Goal: Use online tool/utility: Utilize a website feature to perform a specific function

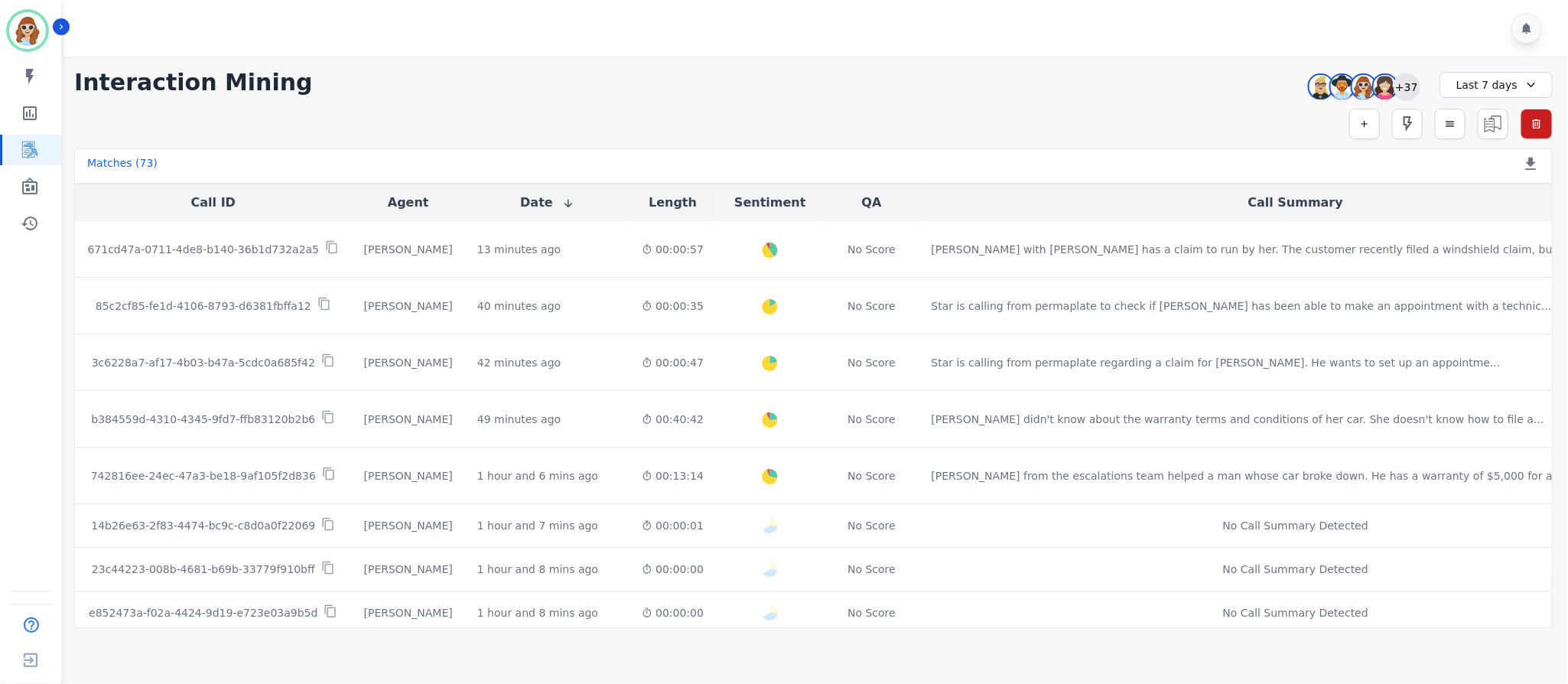
click at [1410, 86] on div "+37" at bounding box center [1406, 86] width 26 height 26
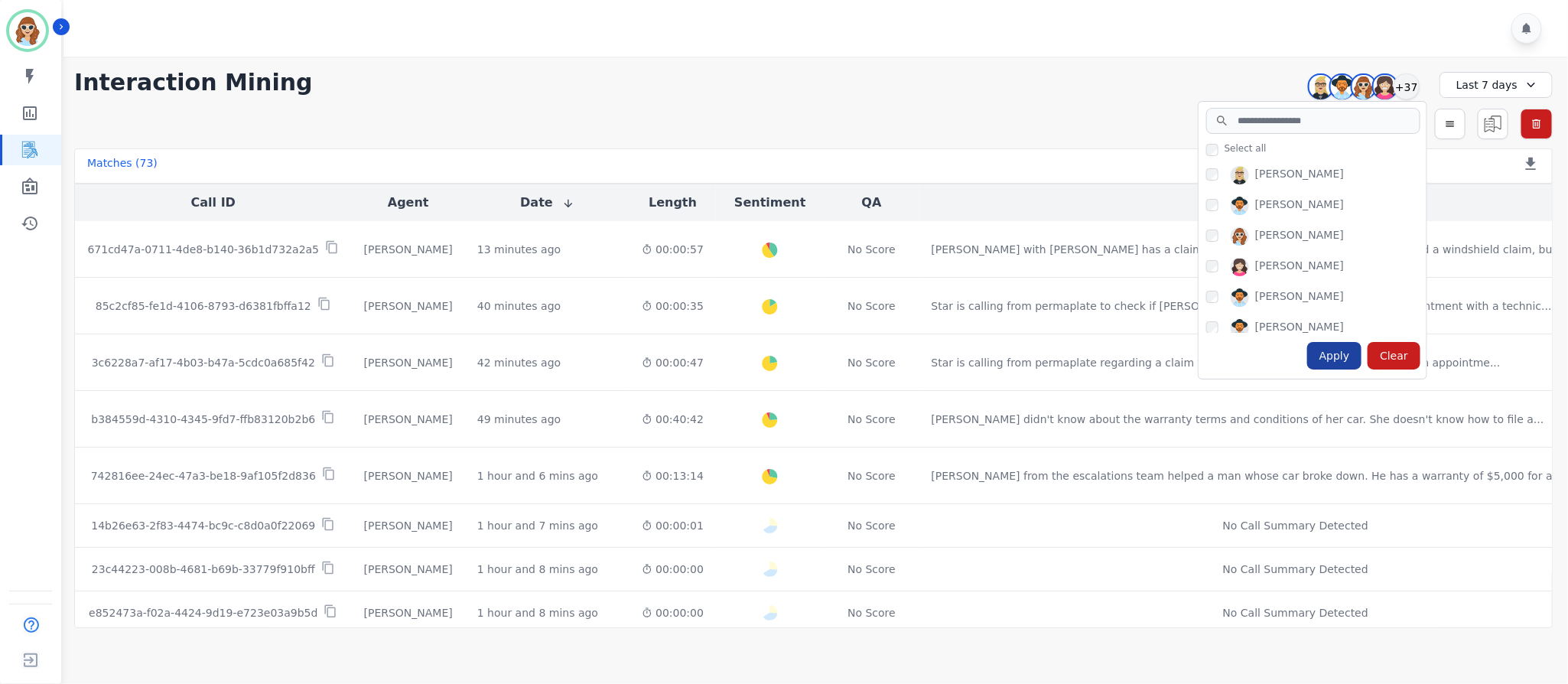
click at [1336, 358] on div "Apply" at bounding box center [1335, 356] width 55 height 28
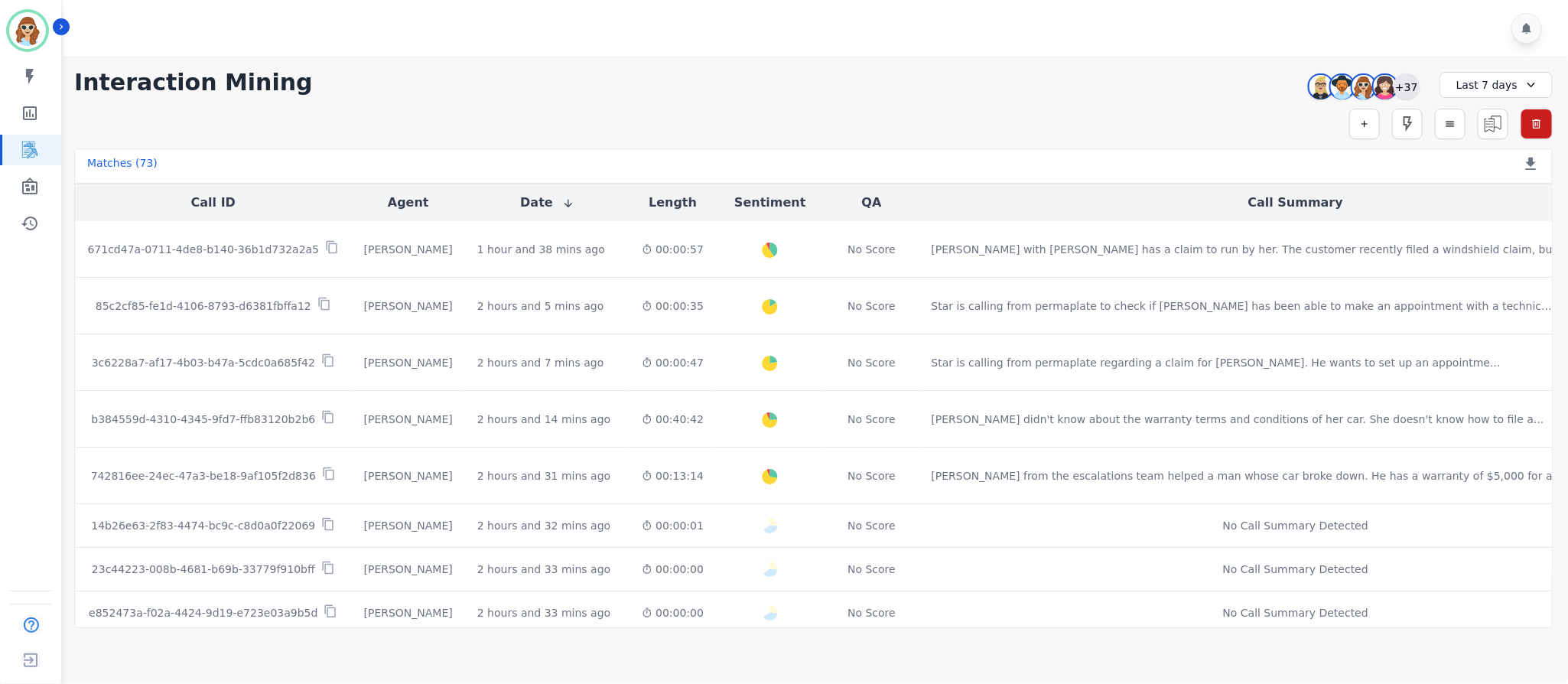
click at [1412, 81] on div "+37" at bounding box center [1406, 86] width 26 height 26
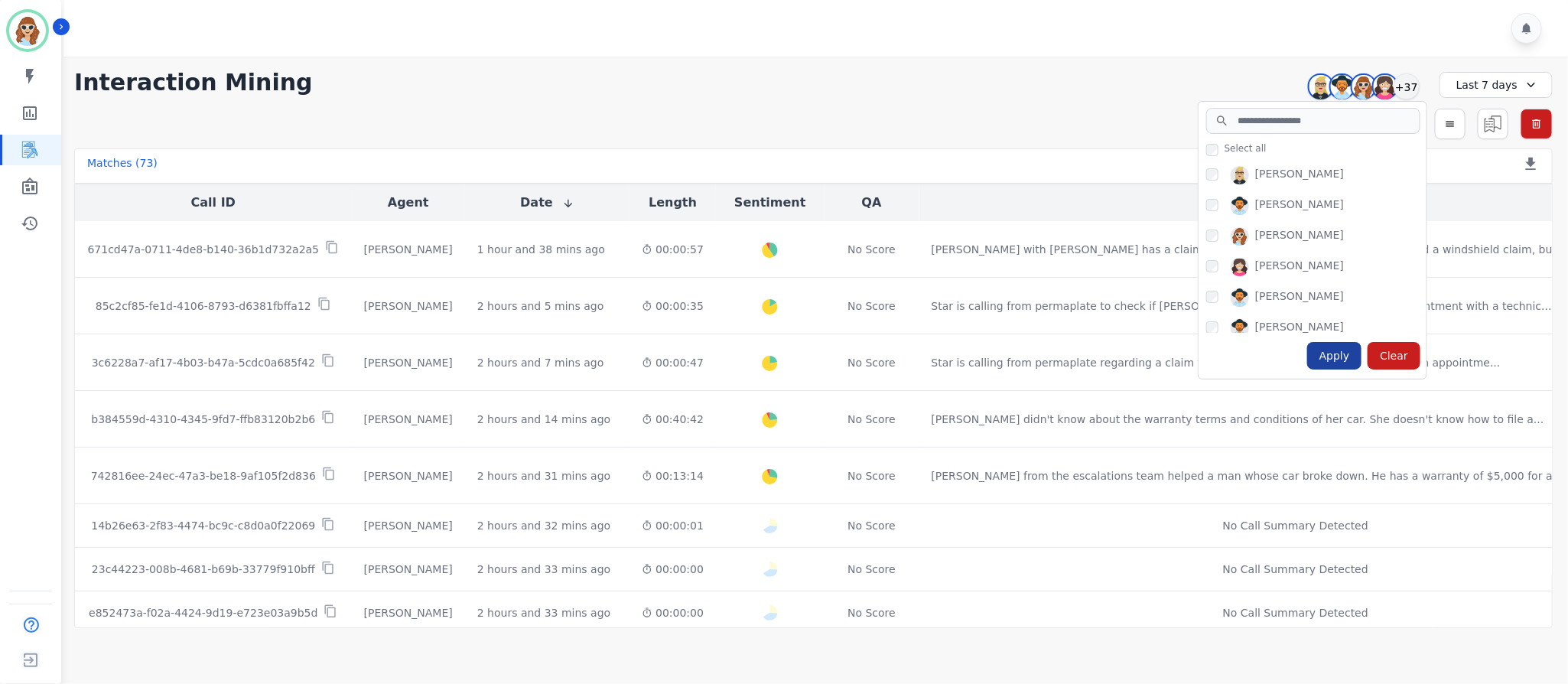
click at [1333, 354] on div "Apply" at bounding box center [1335, 356] width 55 height 28
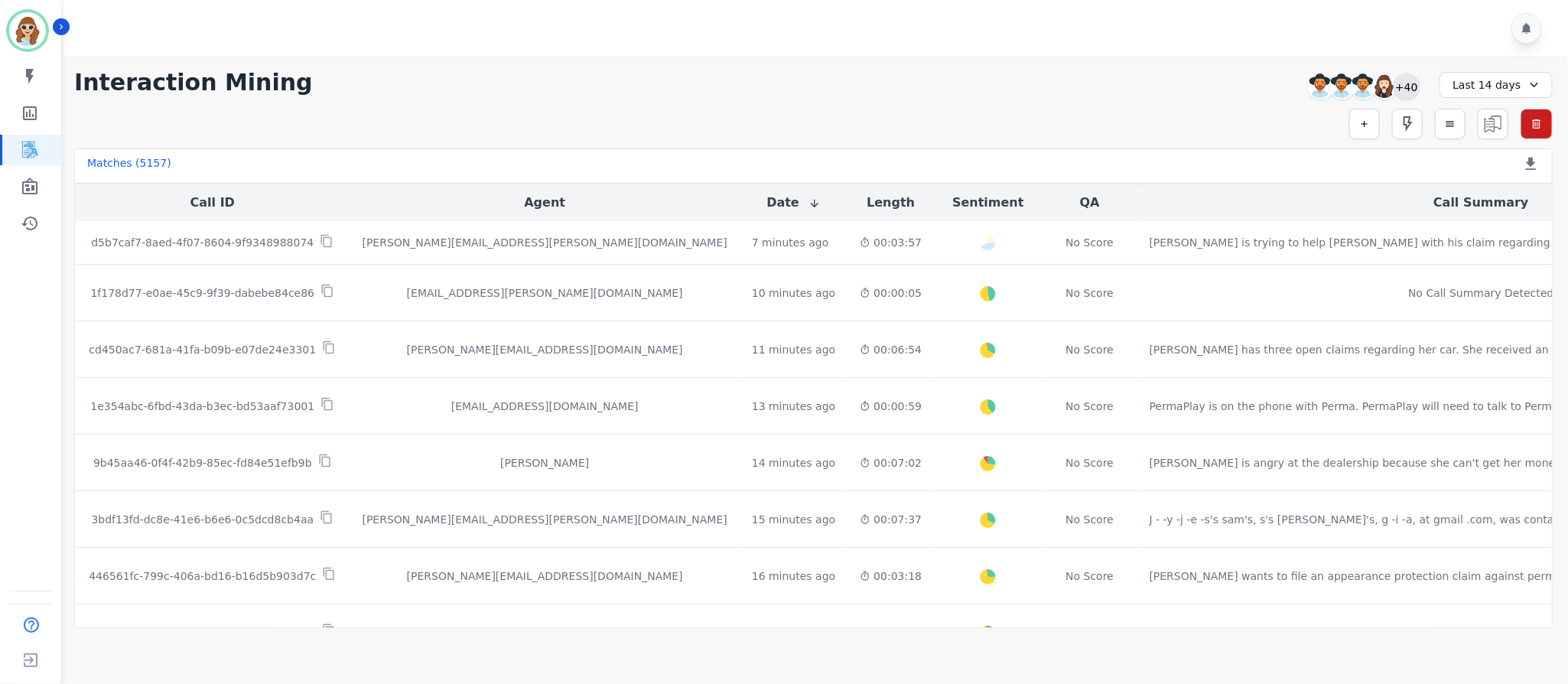
click at [1409, 86] on div "+40" at bounding box center [1406, 86] width 26 height 26
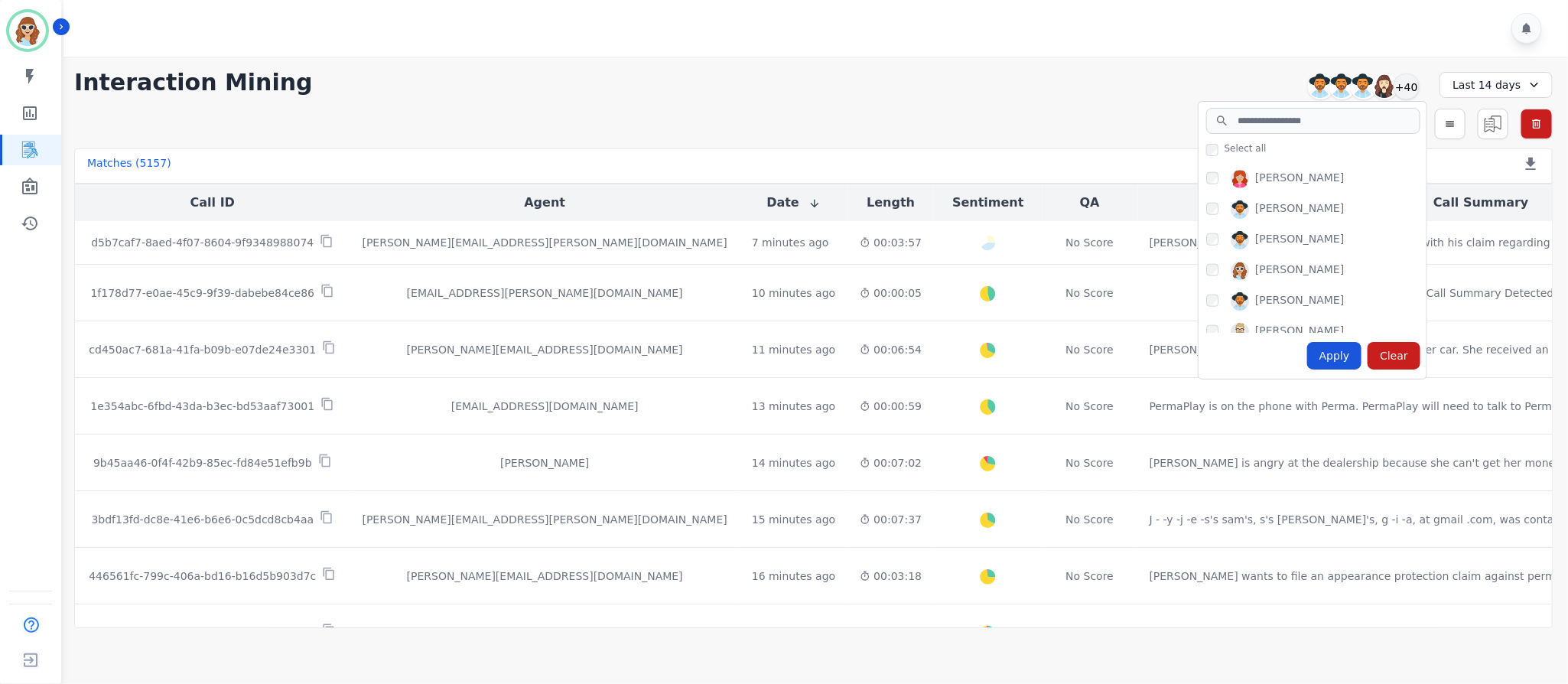
scroll to position [919, 0]
click at [1337, 353] on div "Apply" at bounding box center [1335, 356] width 55 height 28
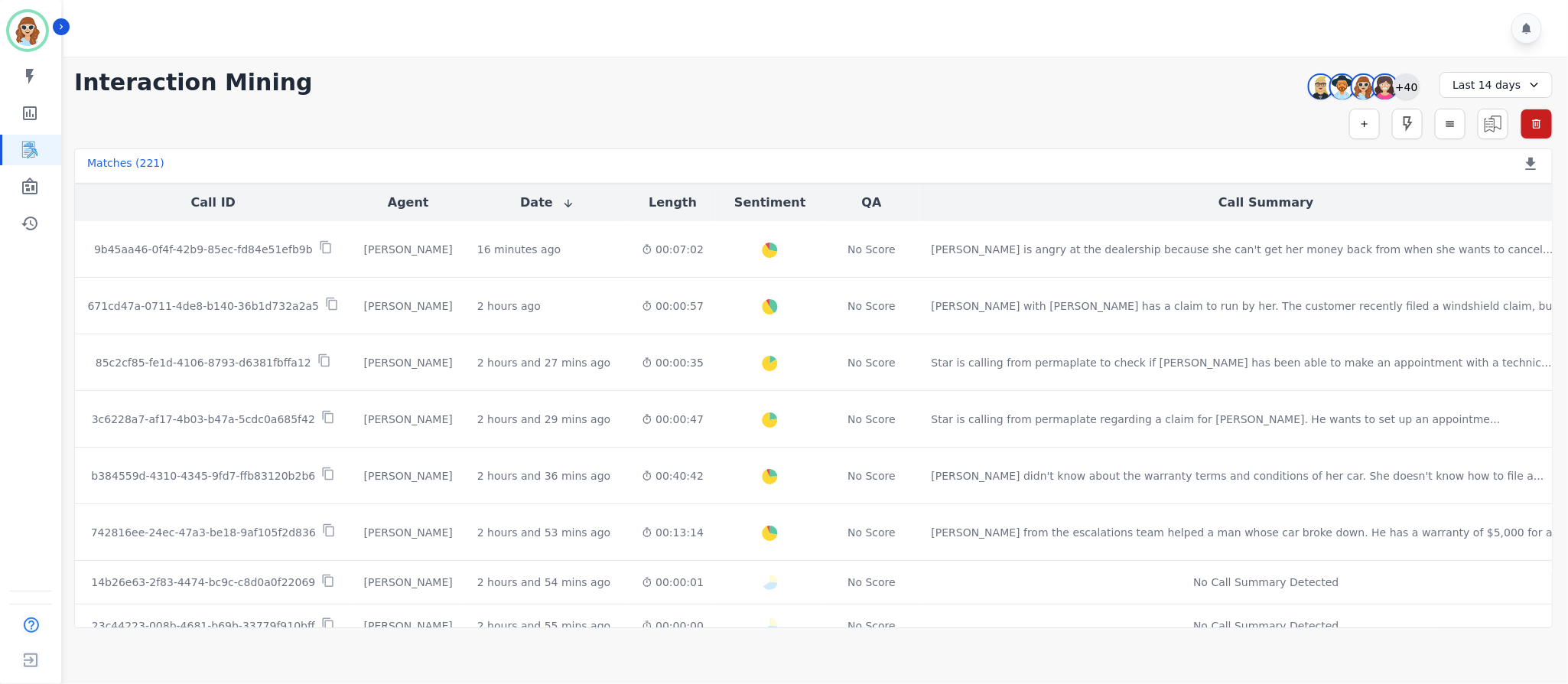
click at [1410, 81] on div "+40" at bounding box center [1406, 86] width 26 height 26
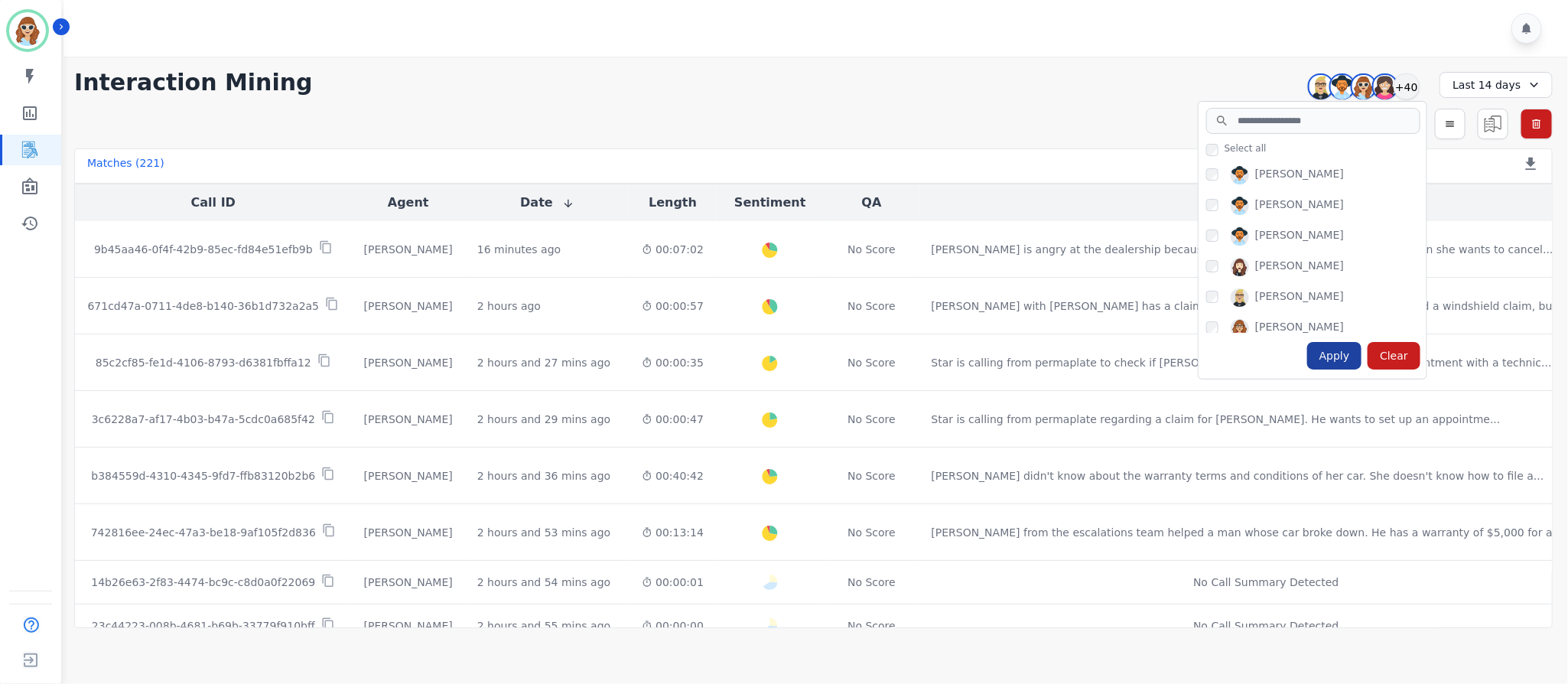
click at [1334, 357] on div "Apply" at bounding box center [1335, 356] width 55 height 28
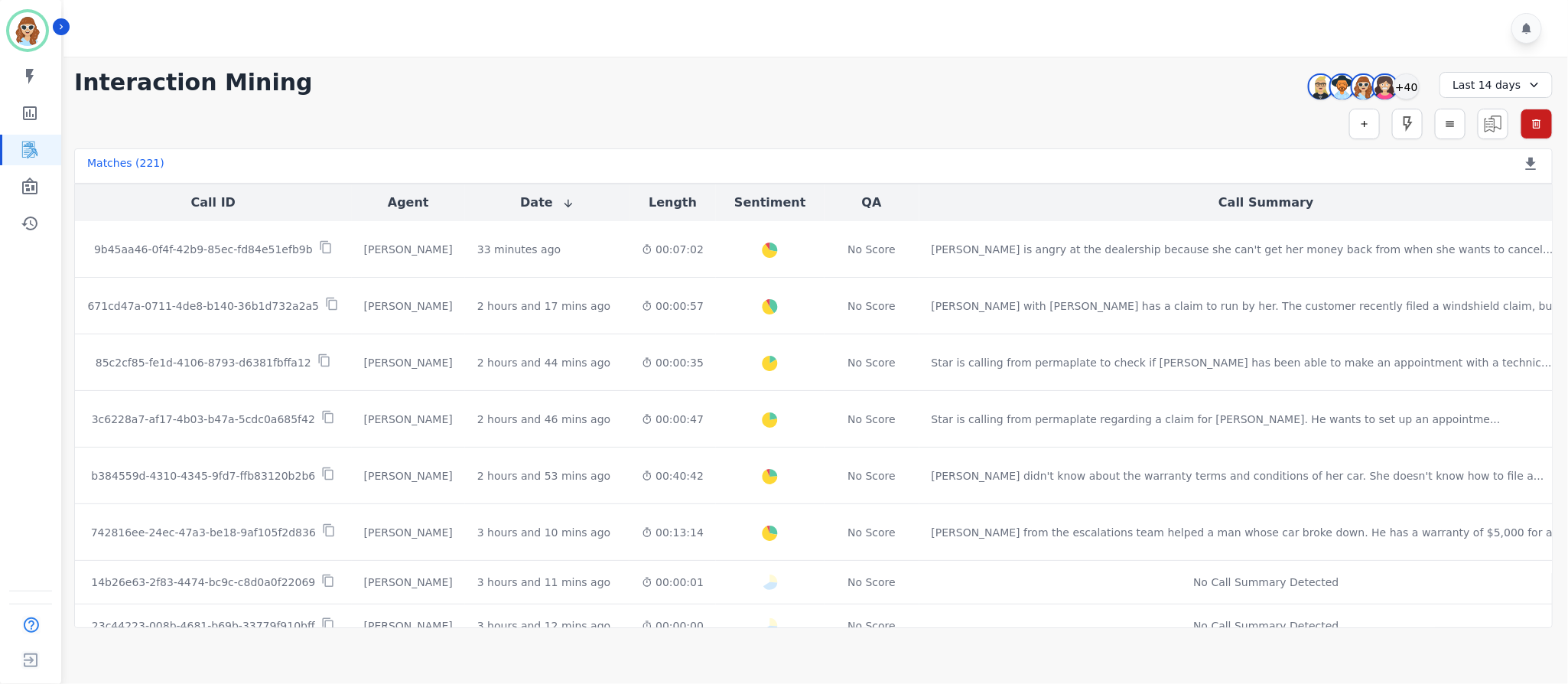
click at [1125, 40] on div at bounding box center [818, 28] width 1510 height 57
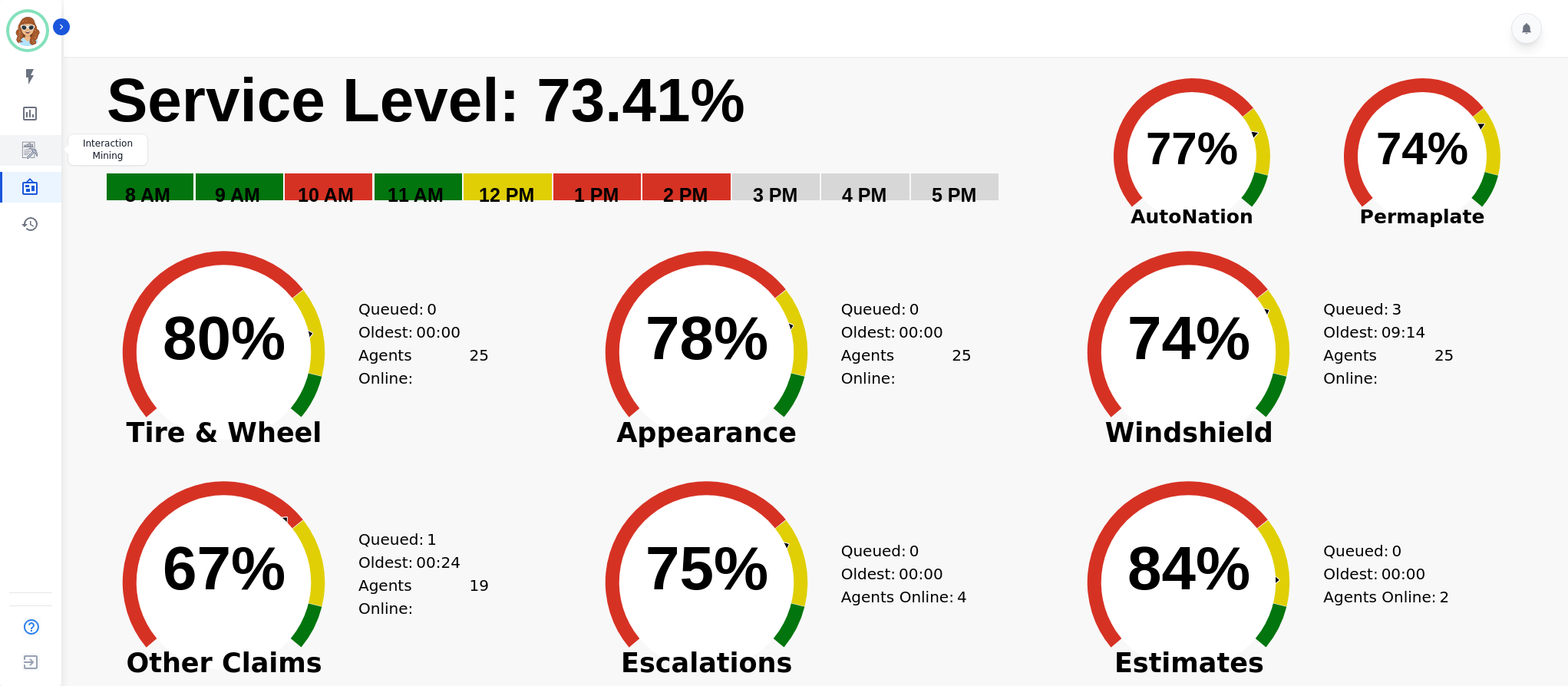
click at [22, 146] on icon "Sidebar" at bounding box center [30, 151] width 18 height 18
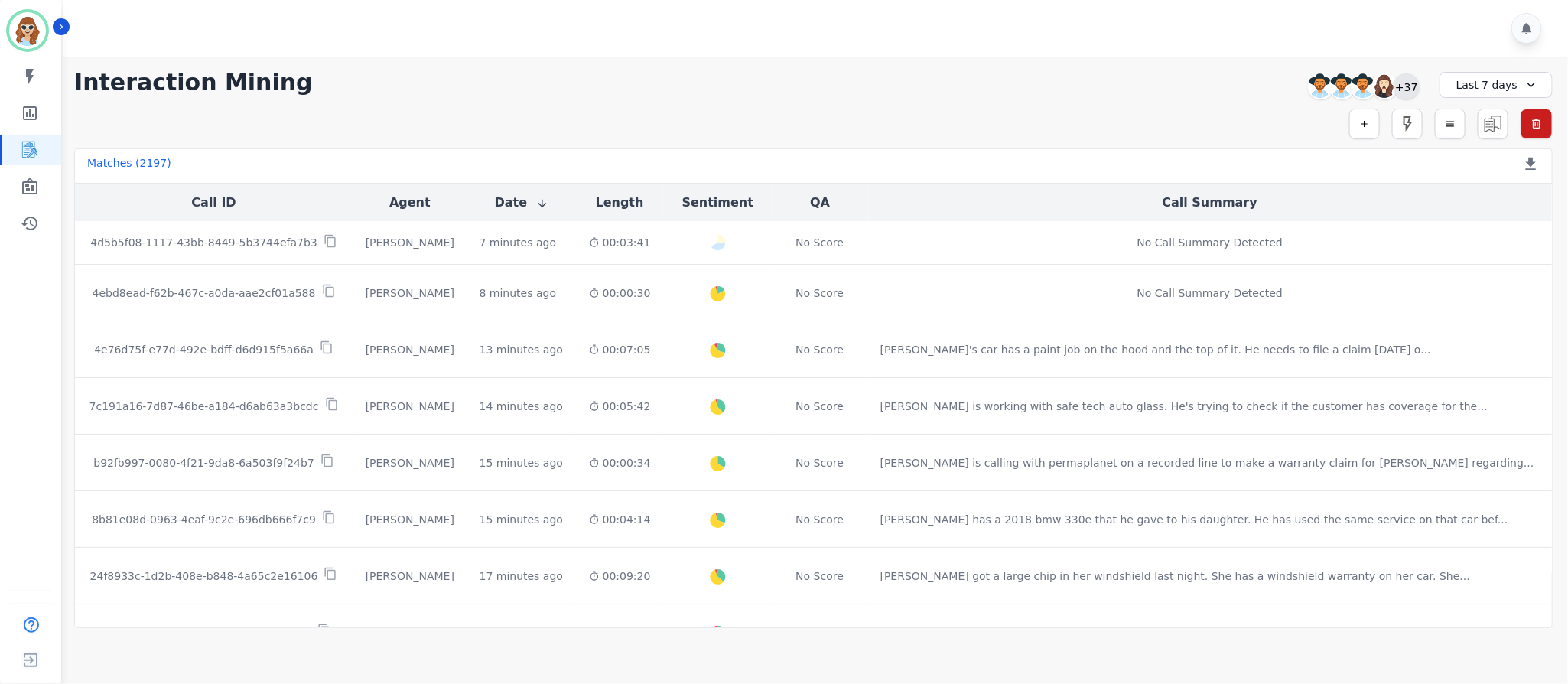
click at [1414, 81] on div "+37" at bounding box center [1406, 86] width 26 height 26
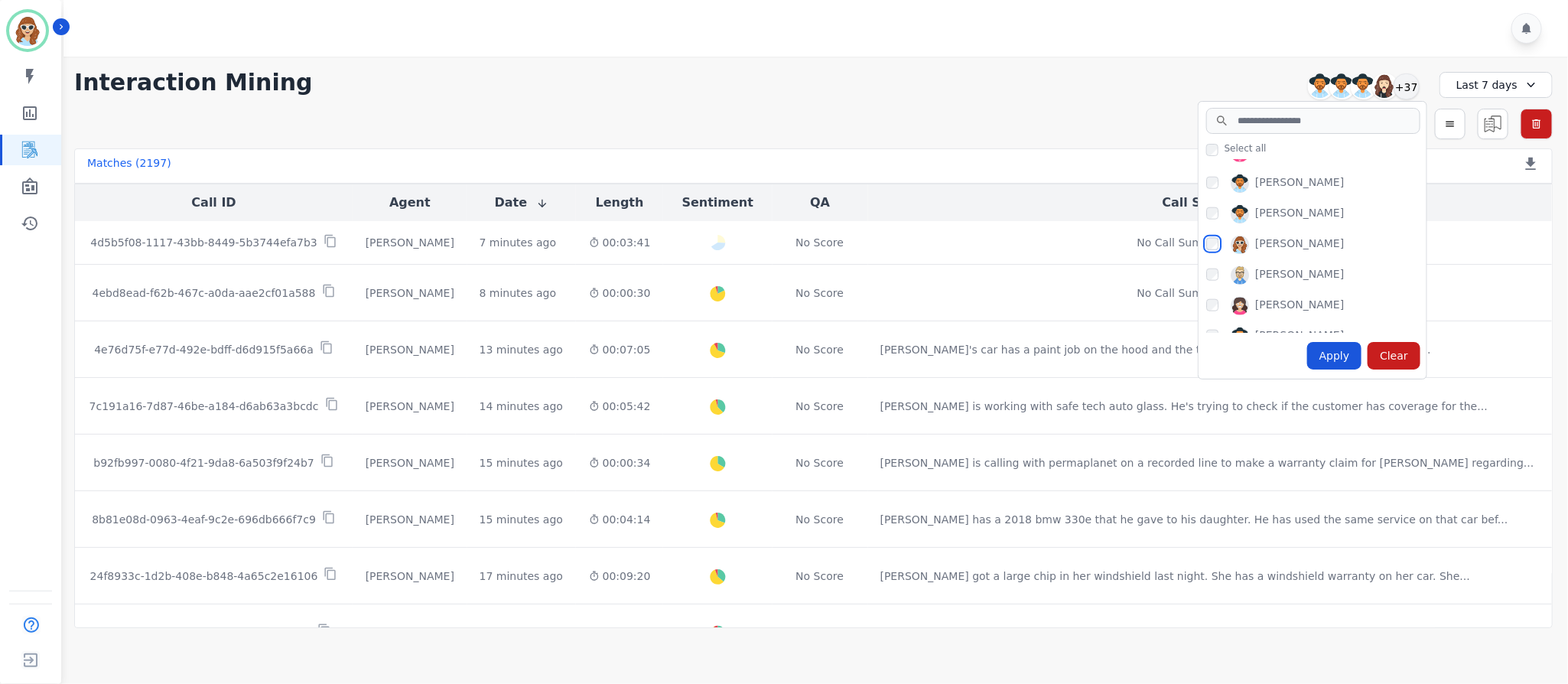
scroll to position [919, 0]
click at [1334, 365] on div "Apply" at bounding box center [1335, 356] width 55 height 28
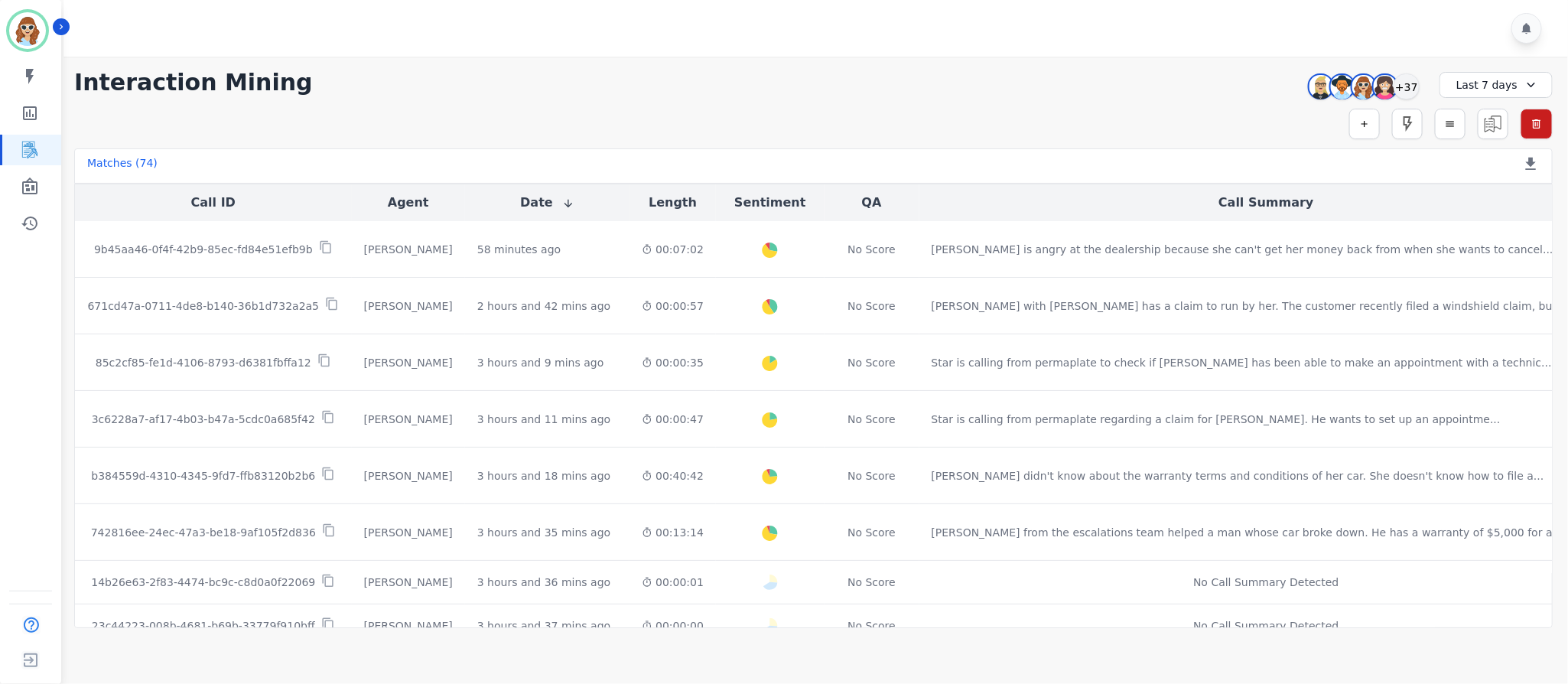
click at [1216, 651] on main "**********" at bounding box center [814, 398] width 1510 height 684
click at [1416, 96] on div "+37" at bounding box center [1406, 86] width 26 height 26
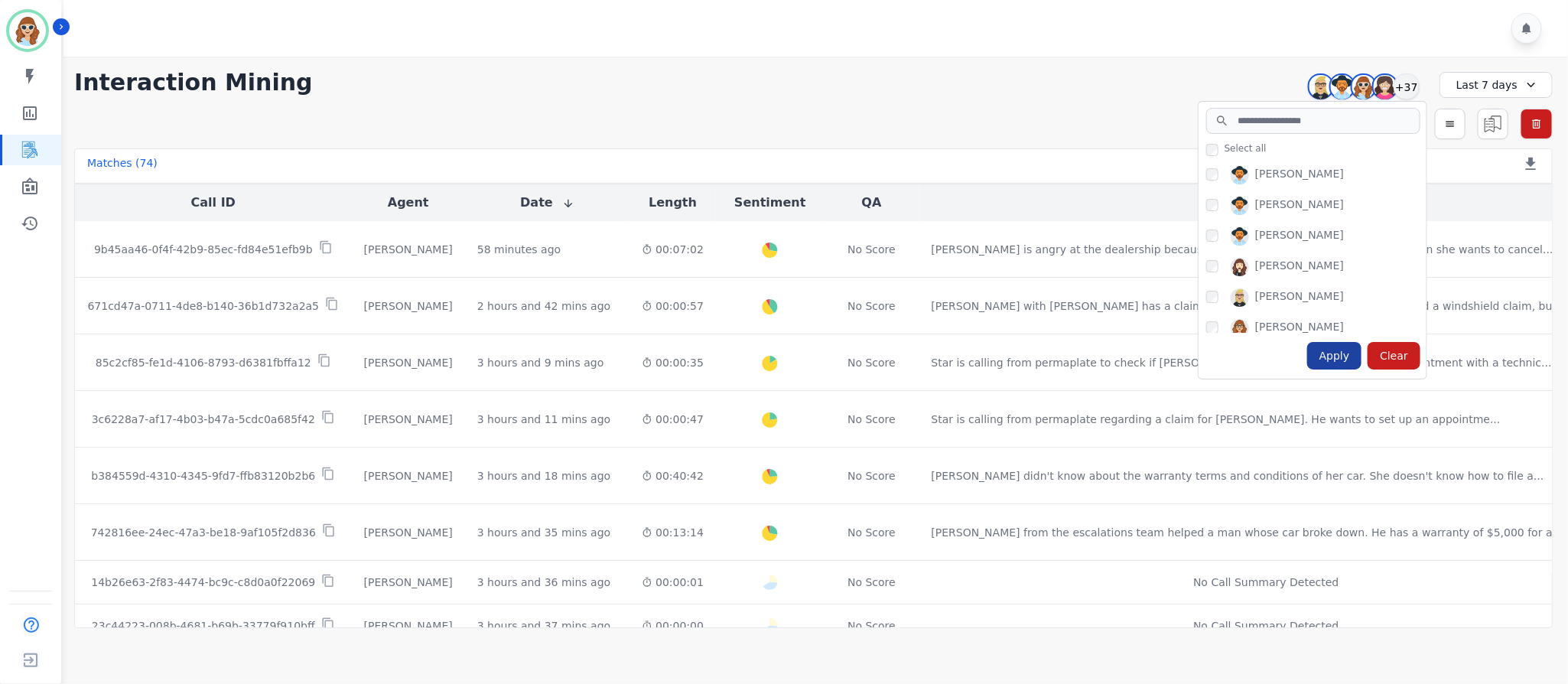
click at [1341, 365] on div "Apply" at bounding box center [1335, 356] width 55 height 28
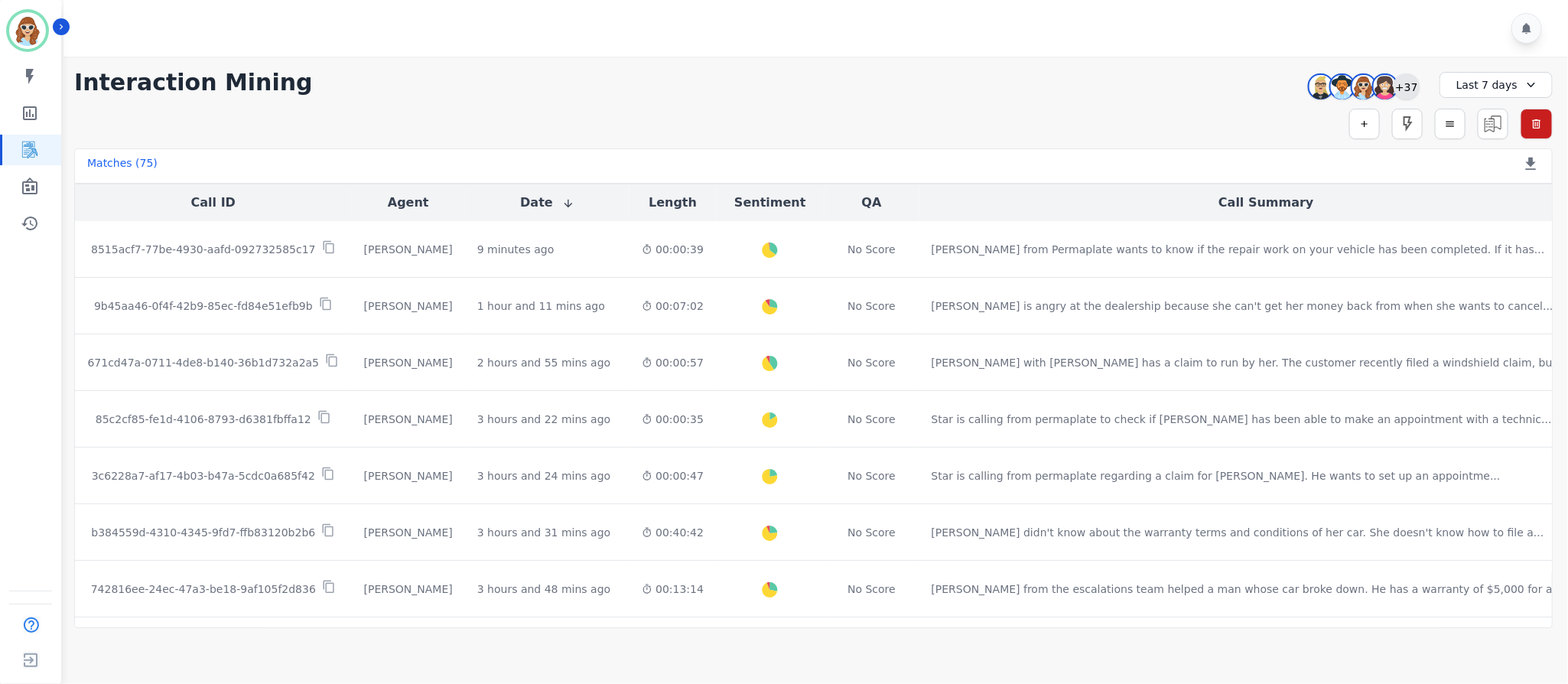
click at [1412, 81] on div "+37" at bounding box center [1406, 86] width 26 height 26
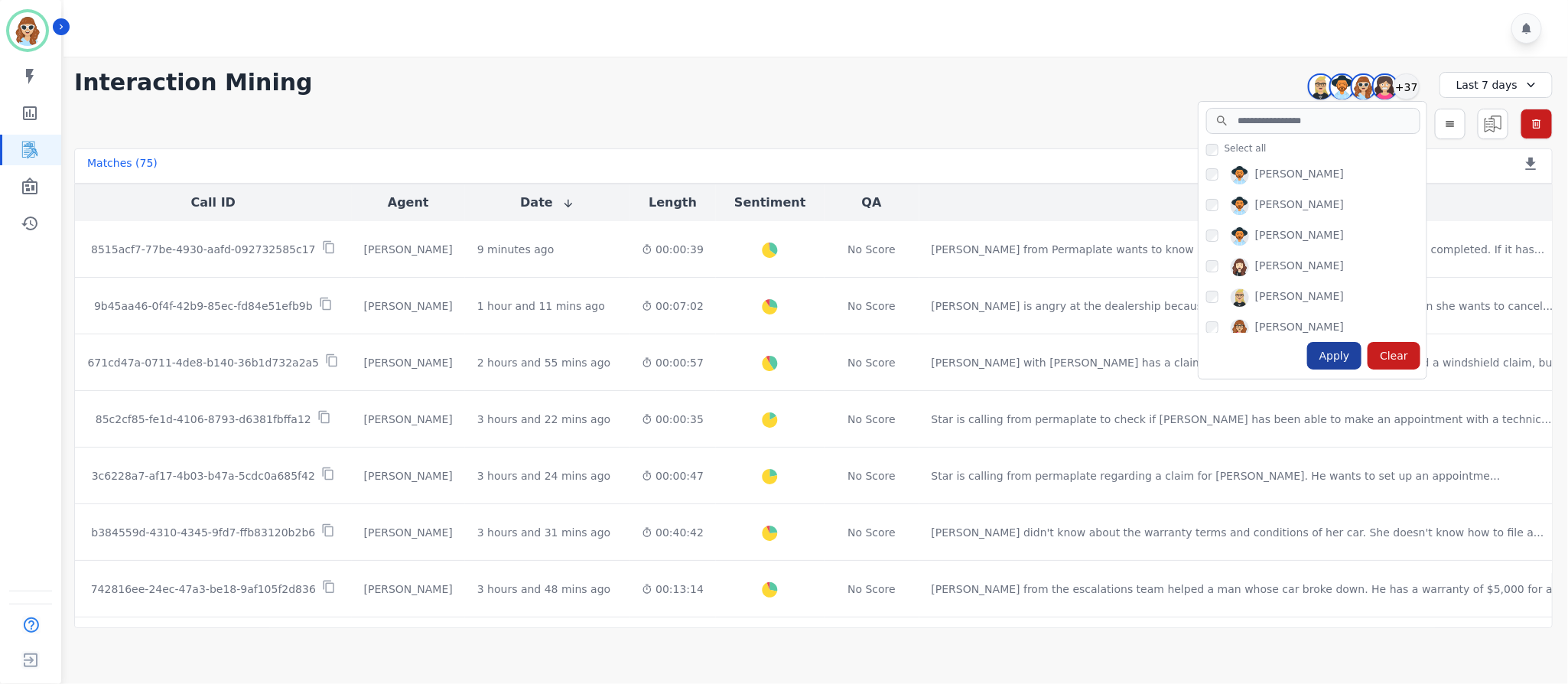
click at [1340, 347] on div "Apply" at bounding box center [1335, 356] width 55 height 28
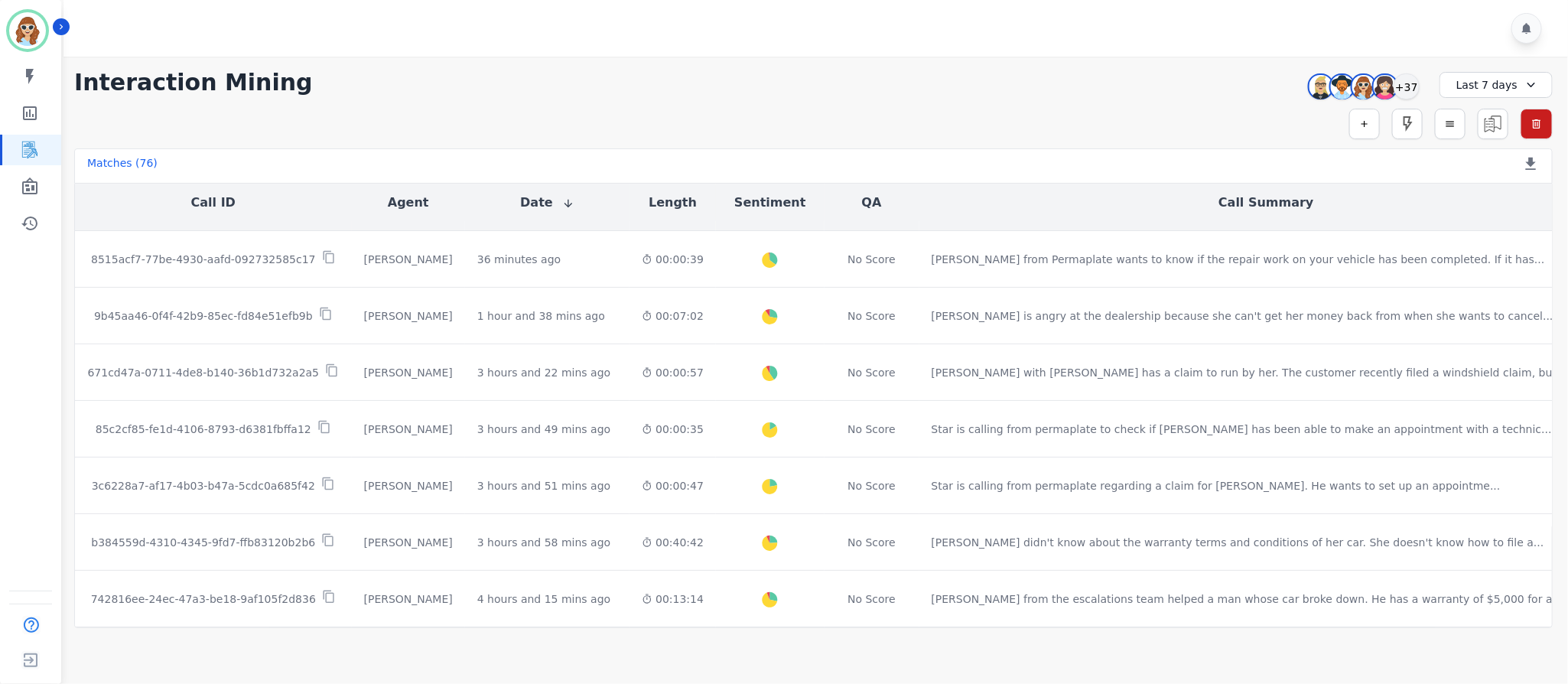
scroll to position [0, 0]
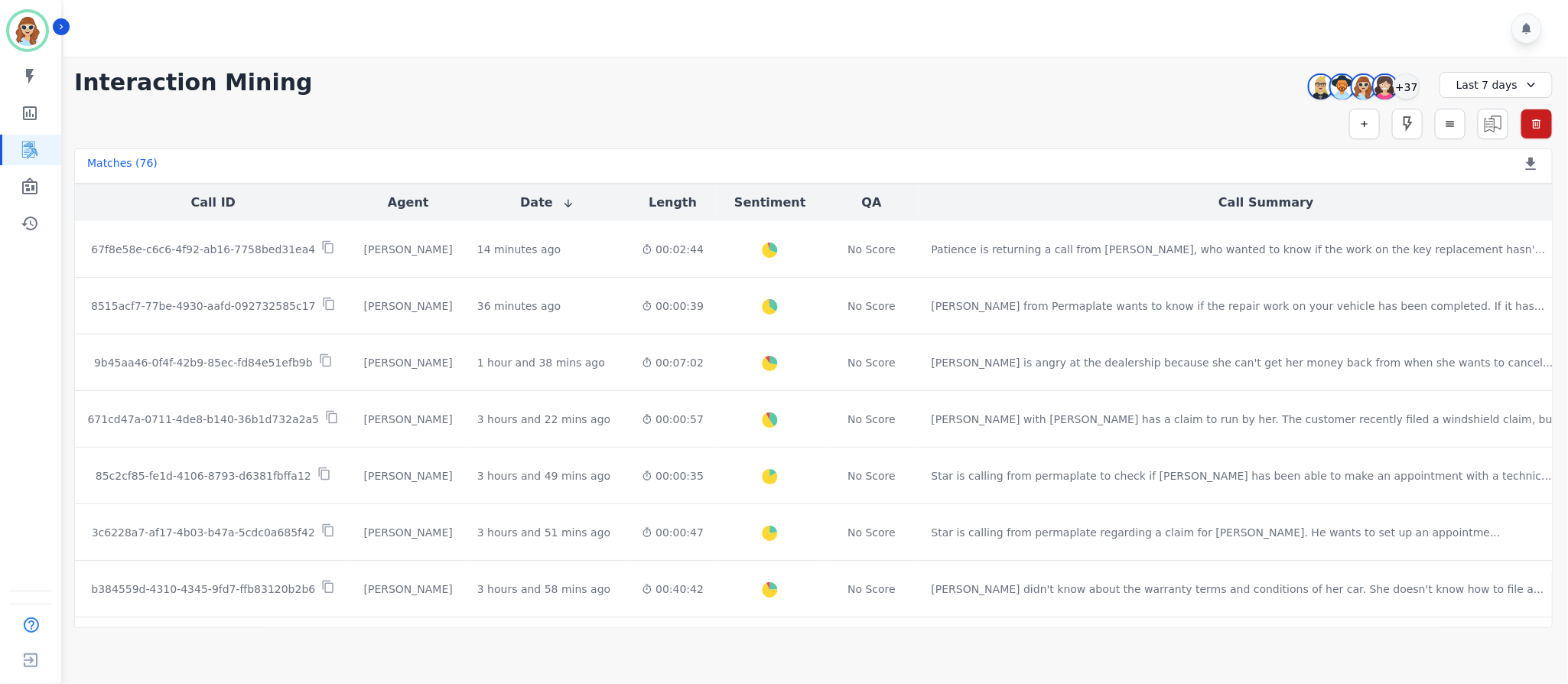
click at [1104, 95] on div "**********" at bounding box center [813, 82] width 1479 height 28
click at [1409, 87] on div "+37" at bounding box center [1406, 86] width 26 height 26
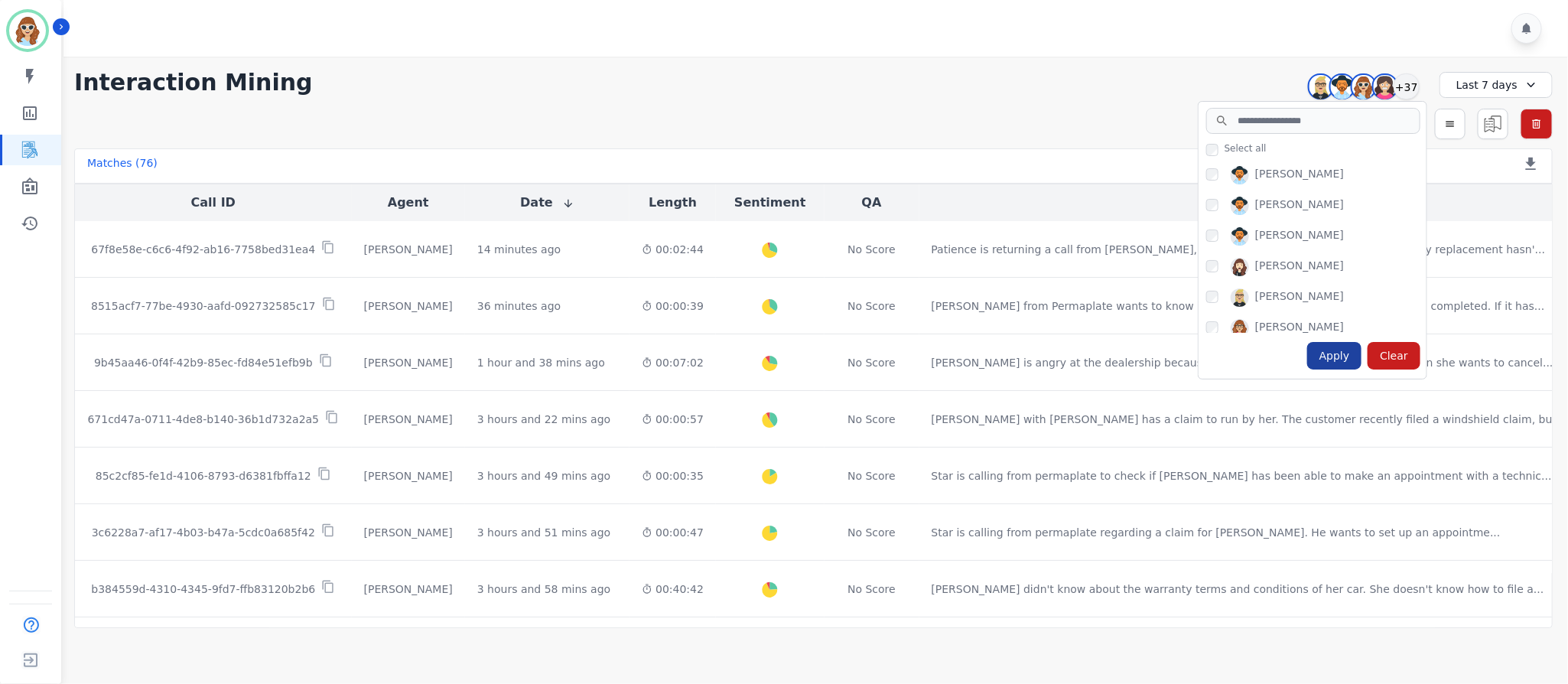
click at [1336, 357] on div "Apply" at bounding box center [1335, 356] width 55 height 28
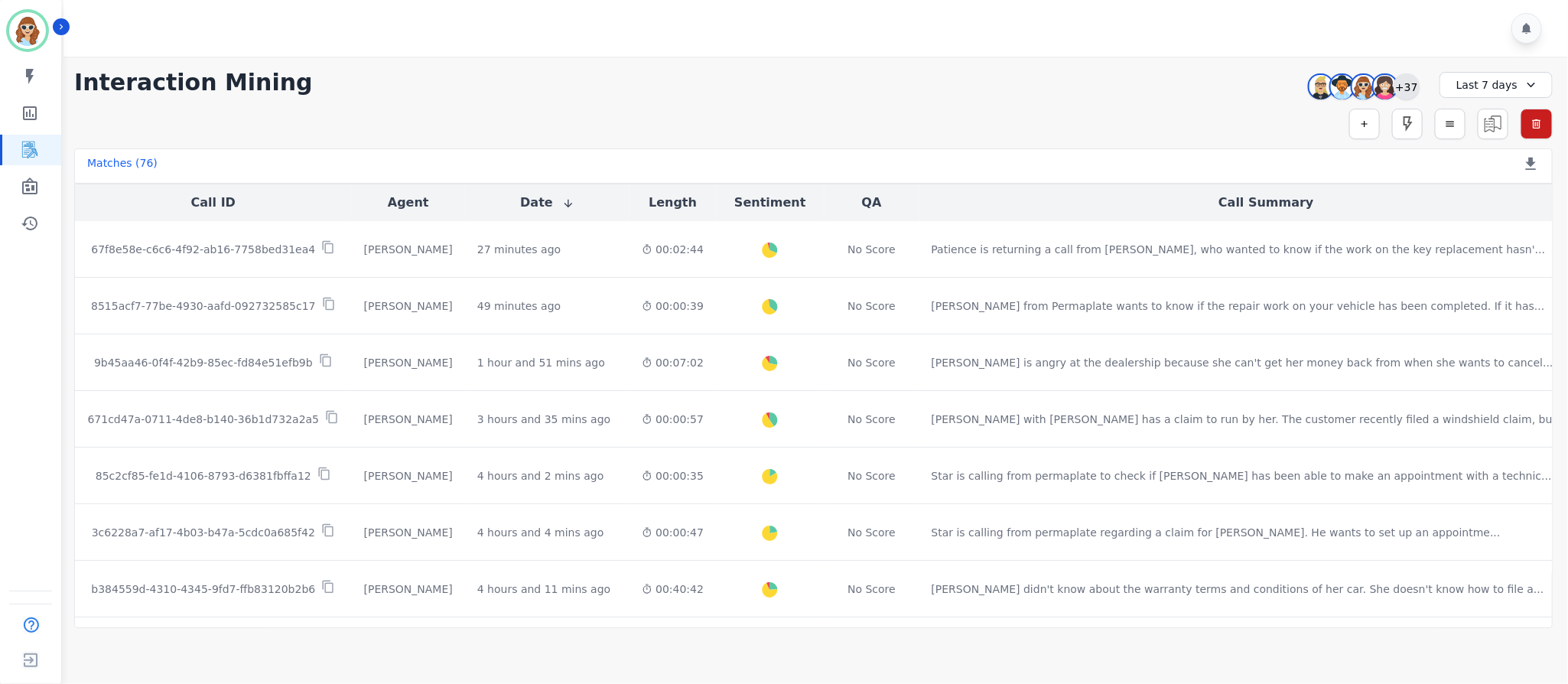
click at [1404, 90] on div "+37" at bounding box center [1406, 86] width 26 height 26
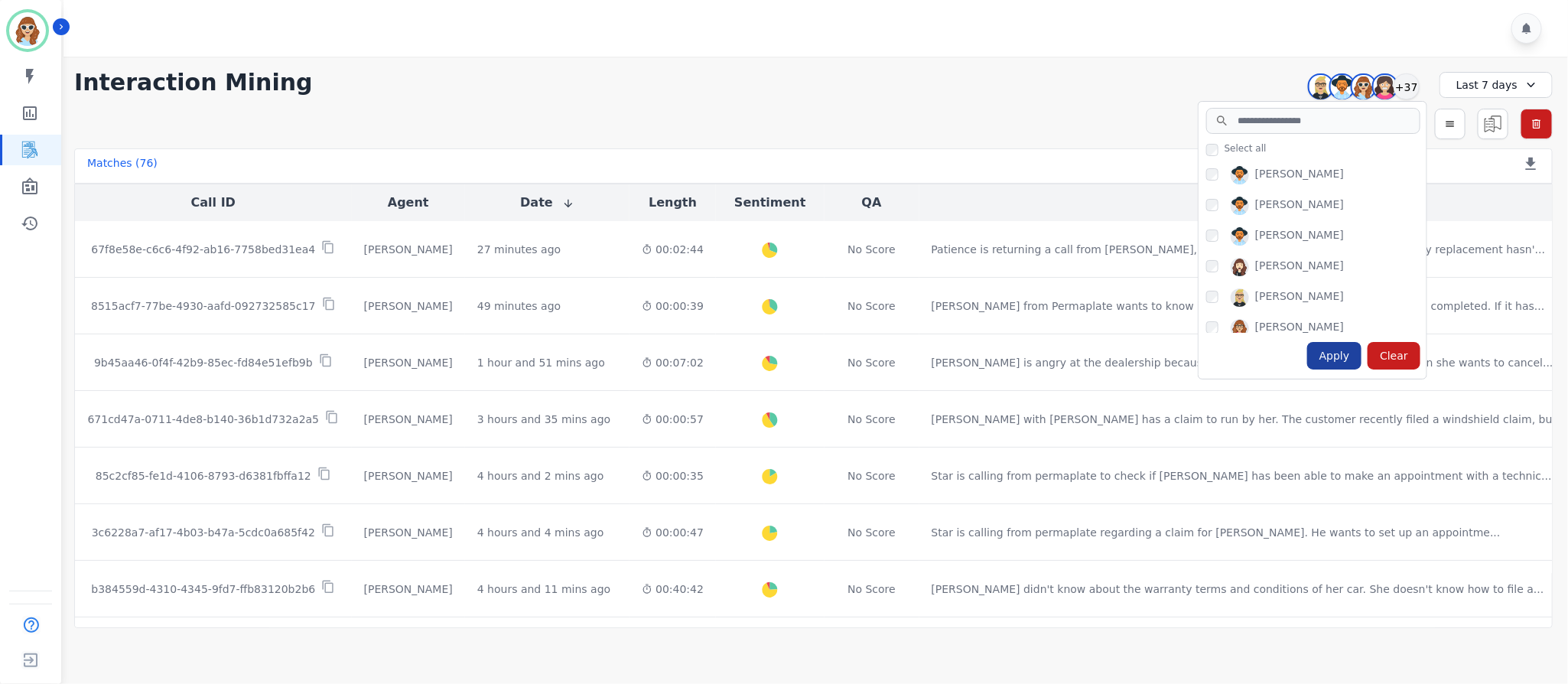
click at [1354, 358] on div "Apply" at bounding box center [1335, 356] width 55 height 28
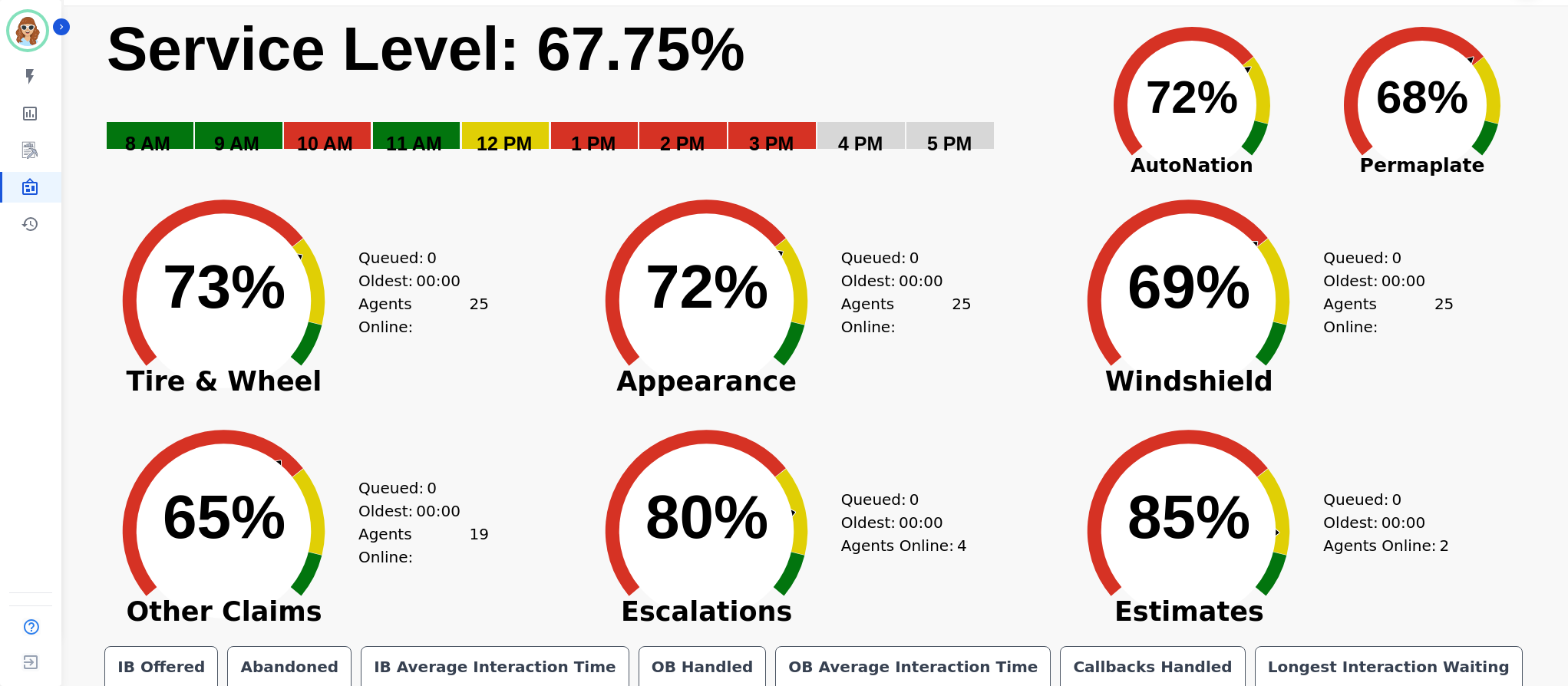
scroll to position [100, 0]
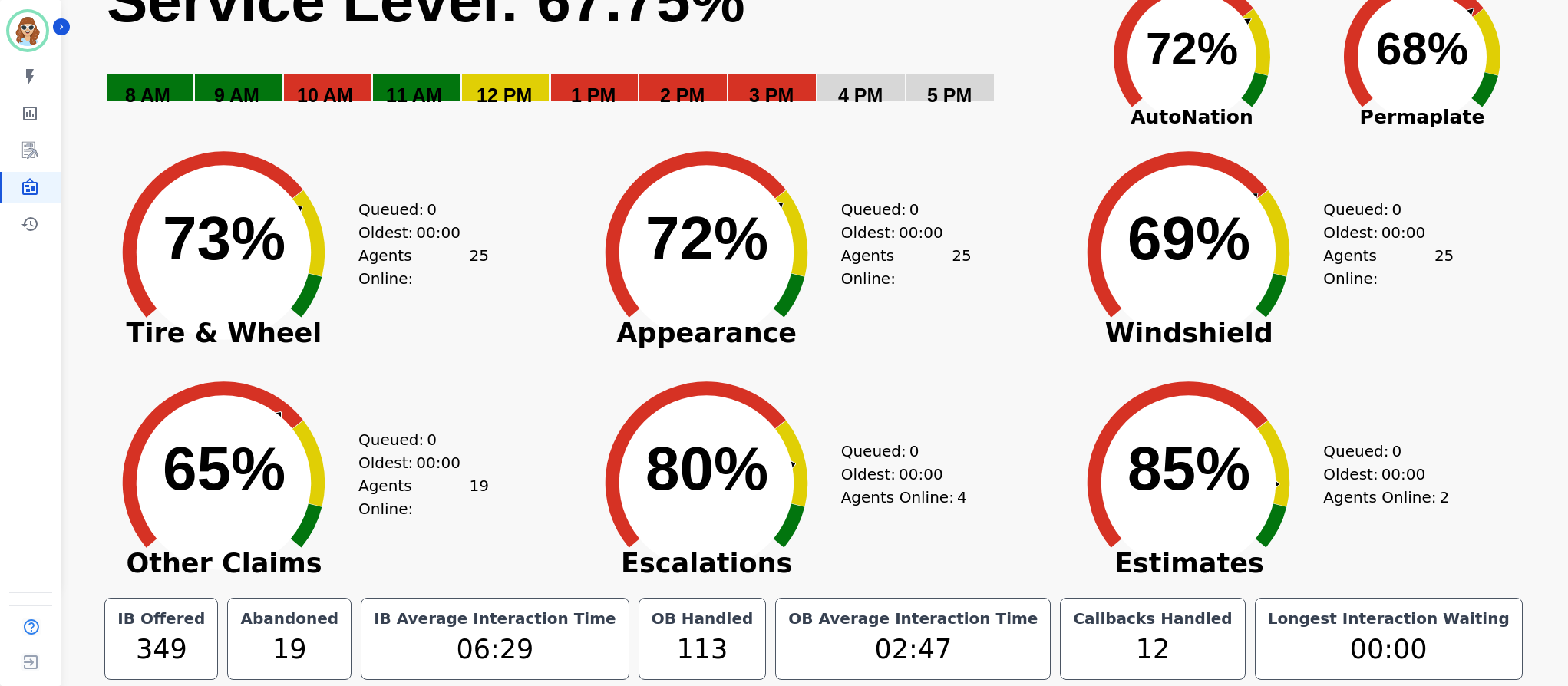
drag, startPoint x: 1499, startPoint y: 342, endPoint x: 1457, endPoint y: 318, distance: 48.4
click at [1499, 342] on div "Created with Highcharts 10.3.3 69% ​ 69% Windshield Queued: 0 Oldest: 00:00 Age…" at bounding box center [1296, 240] width 482 height 230
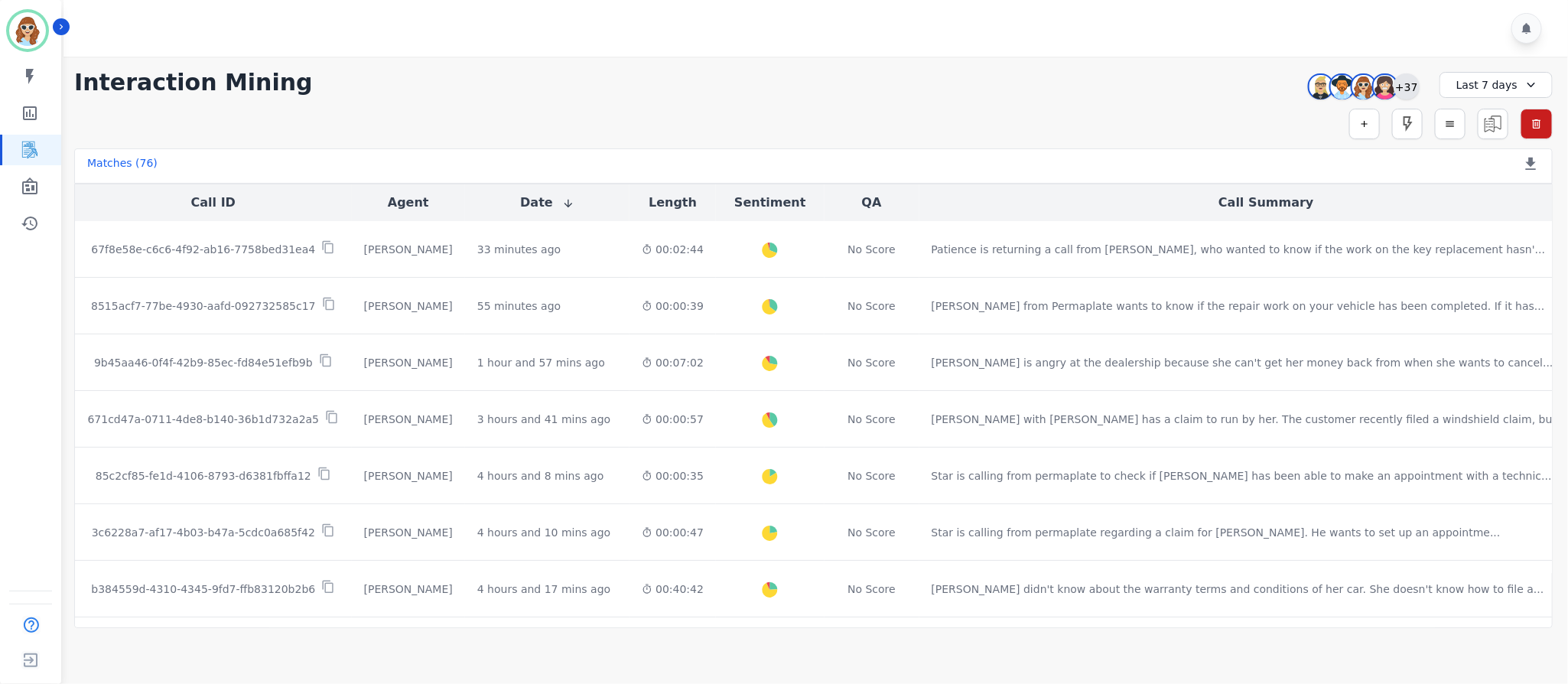
click at [1412, 92] on div "+37" at bounding box center [1406, 86] width 26 height 26
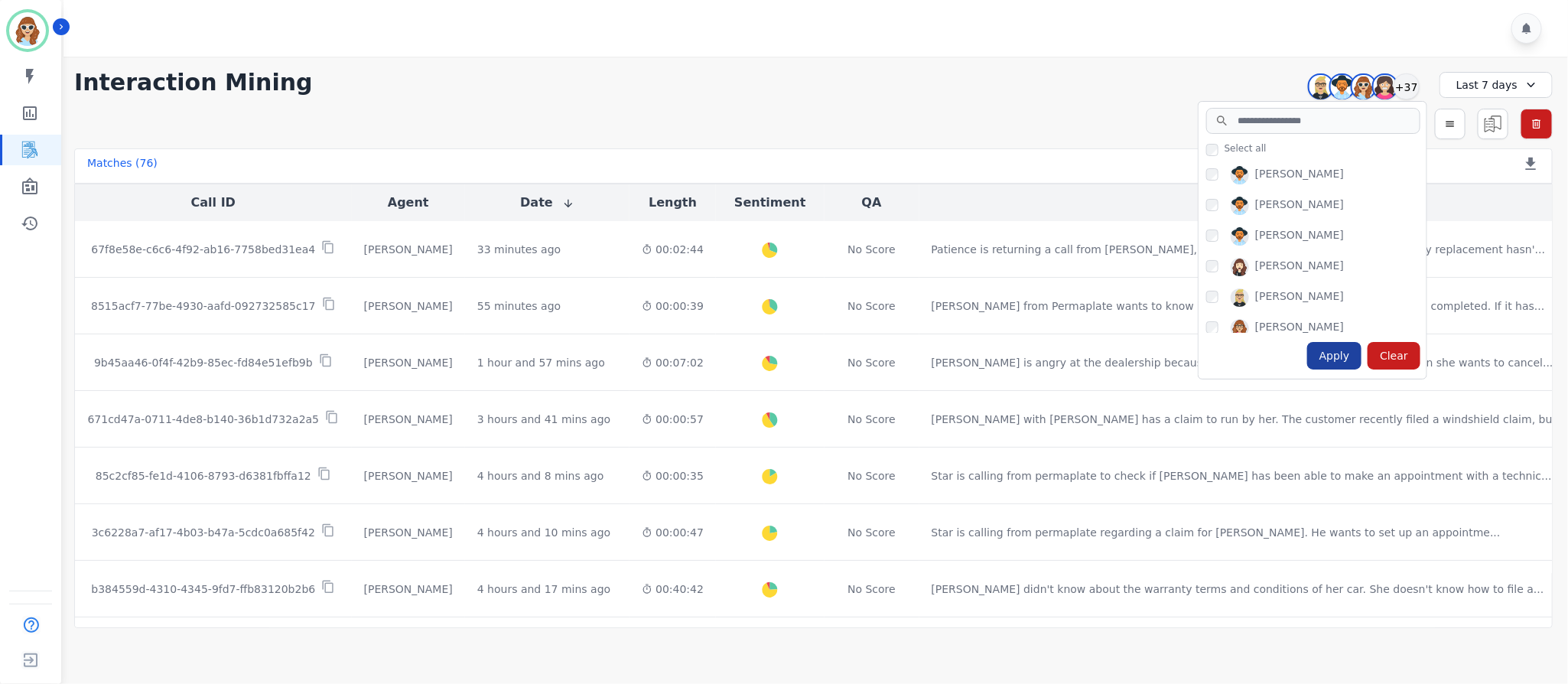
click at [1333, 347] on div "Apply" at bounding box center [1335, 356] width 55 height 28
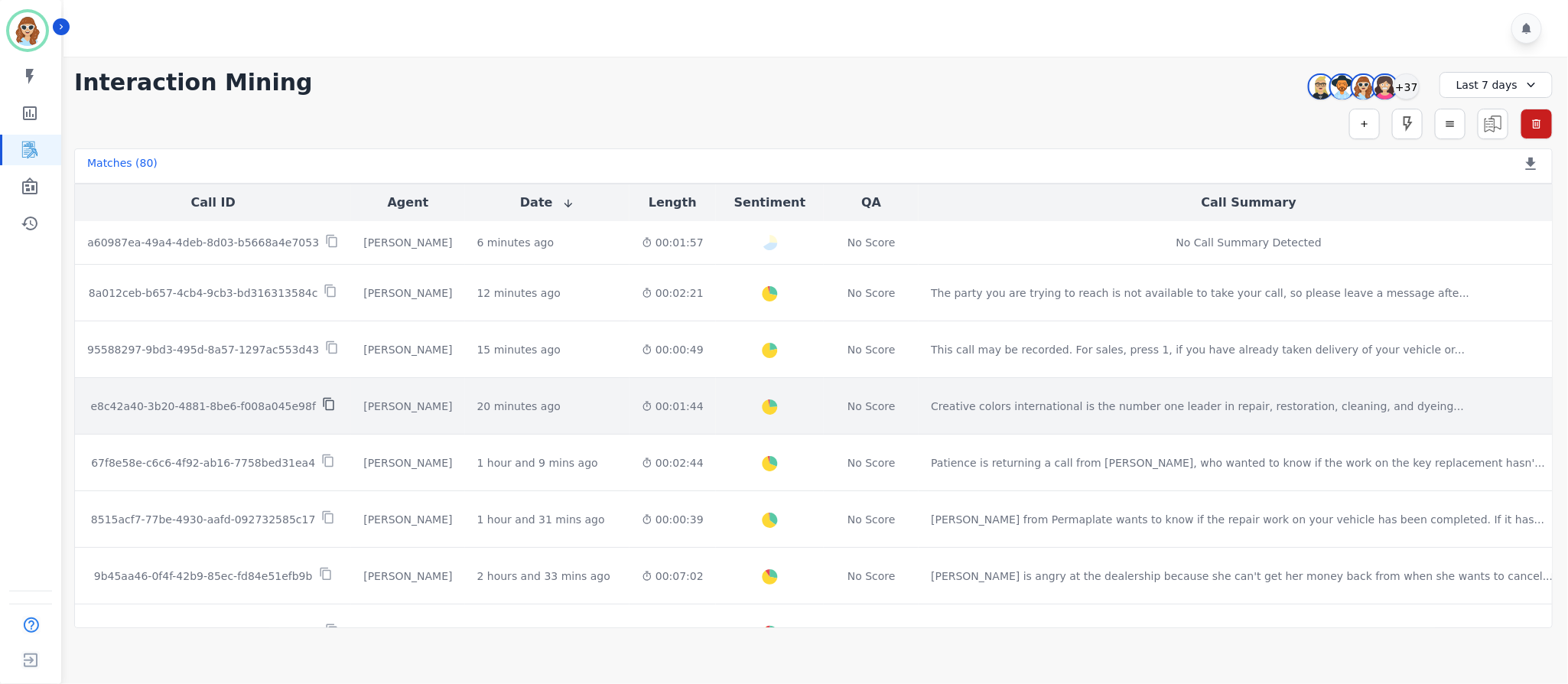
click at [322, 407] on icon at bounding box center [329, 404] width 13 height 13
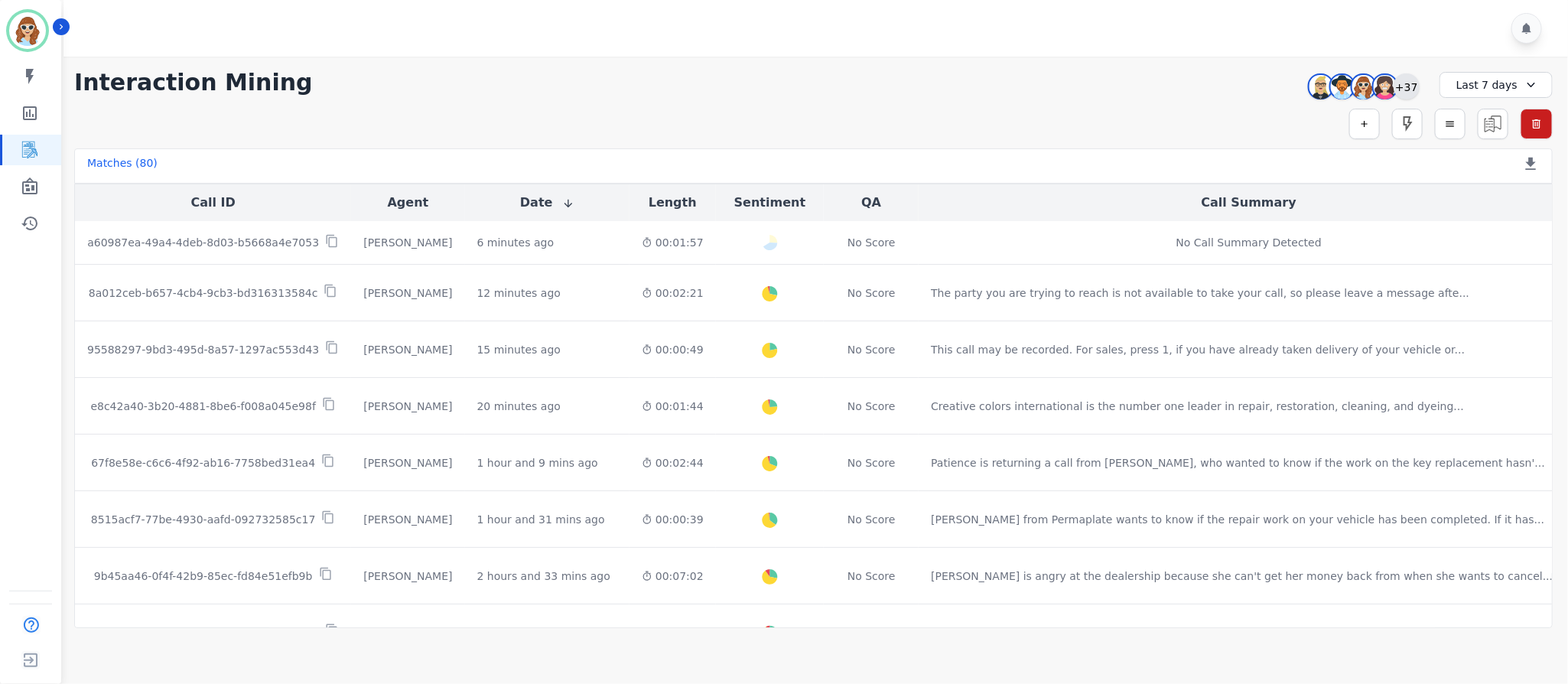
click at [1412, 85] on div "+37" at bounding box center [1406, 86] width 26 height 26
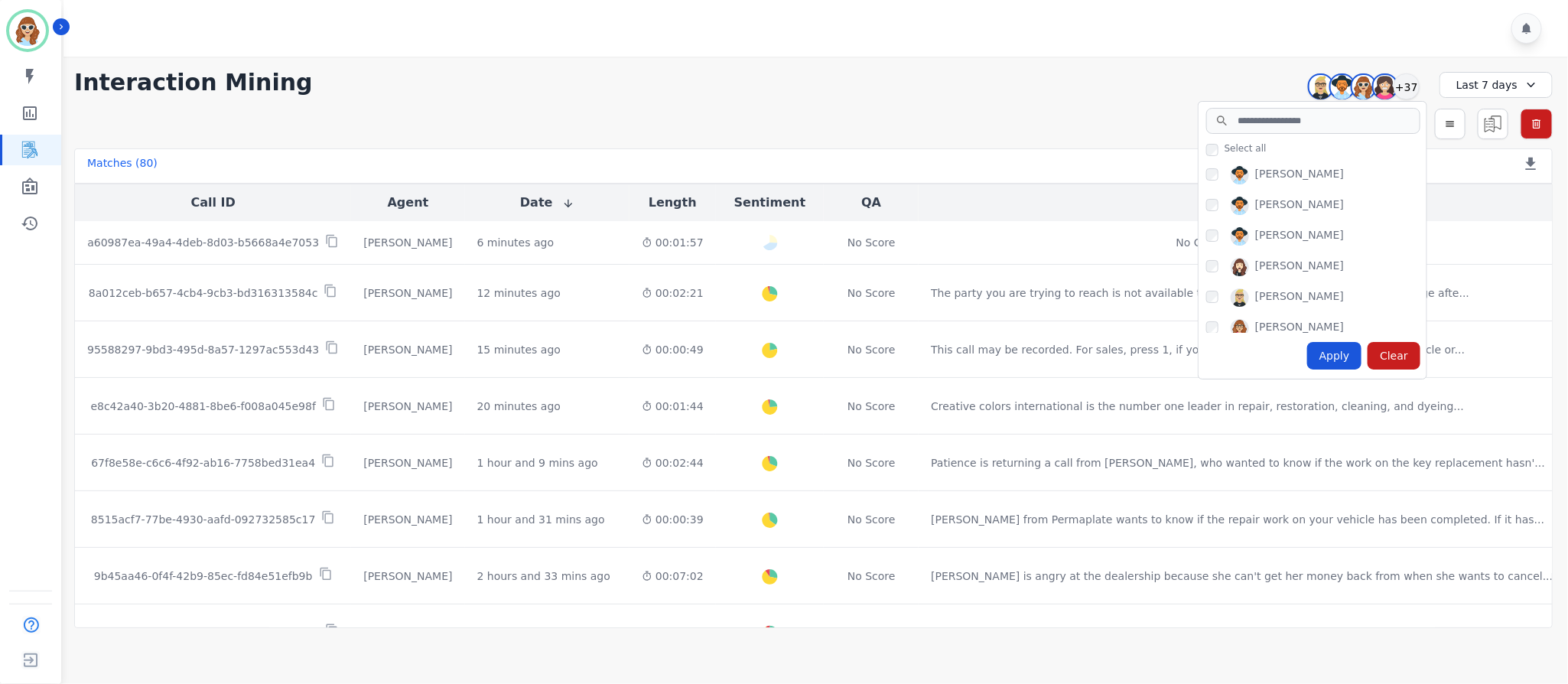
click at [1340, 357] on div "Apply" at bounding box center [1335, 356] width 55 height 28
